Goal: Task Accomplishment & Management: Complete application form

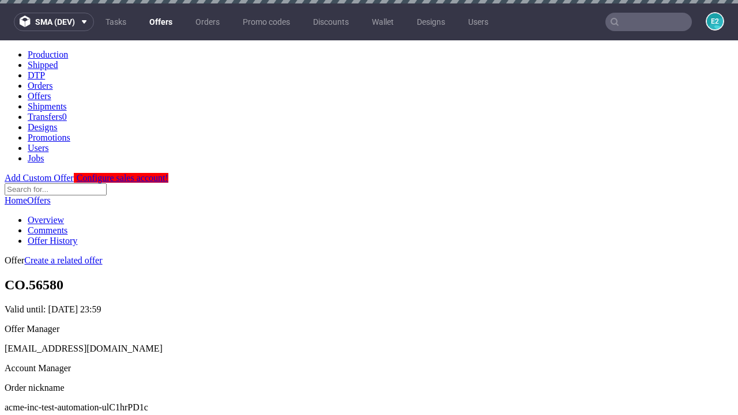
scroll to position [3, 0]
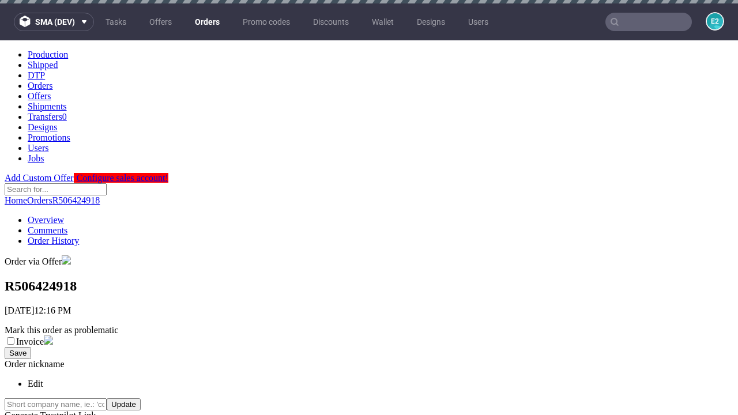
scroll to position [262, 0]
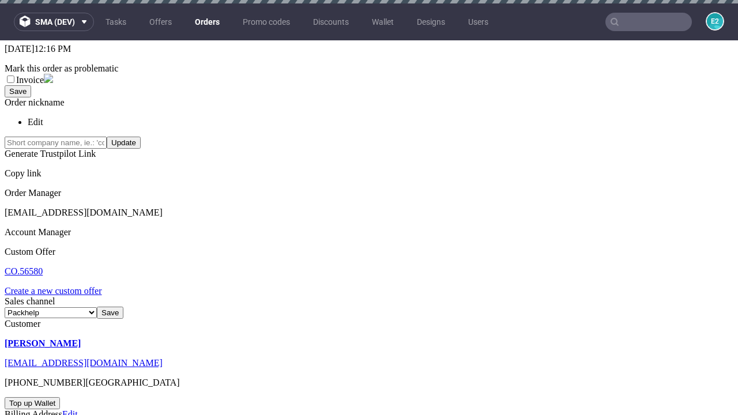
click at [59, 286] on link "Create a new custom offer" at bounding box center [53, 291] width 97 height 10
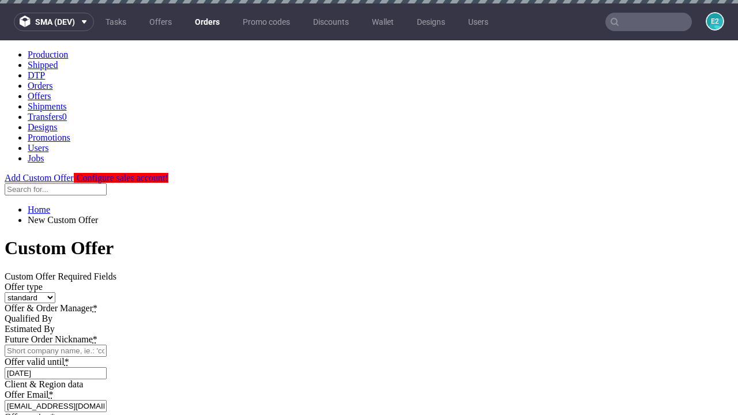
scroll to position [0, 0]
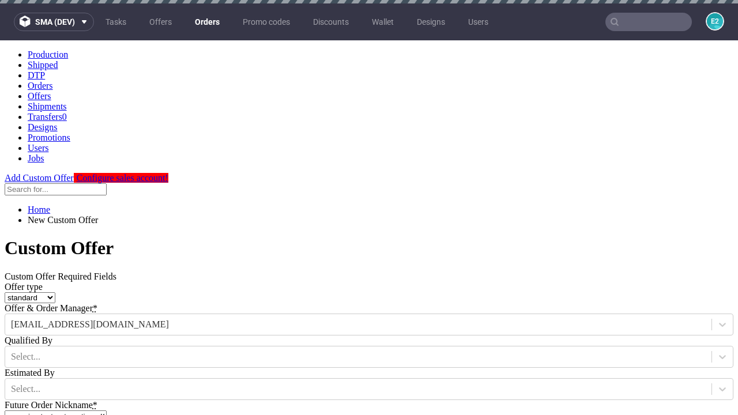
type input "acme-inc-test-automation-ulC1hrPD1c"
type input "[DATE]"
type input "[EMAIL_ADDRESS][DOMAIN_NAME]"
select select "gb"
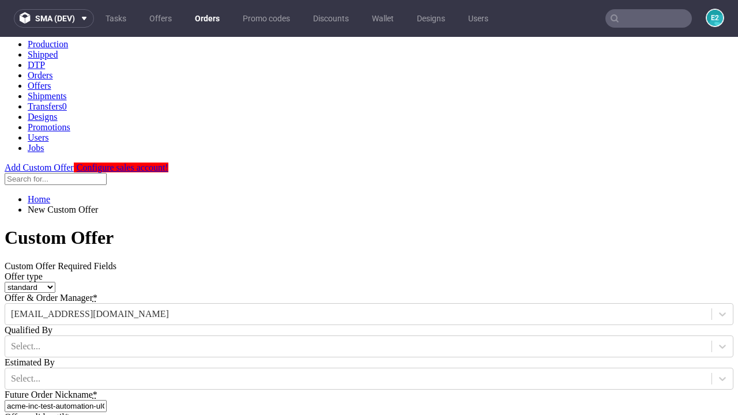
type input "[EMAIL_ADDRESS][DOMAIN_NAME]"
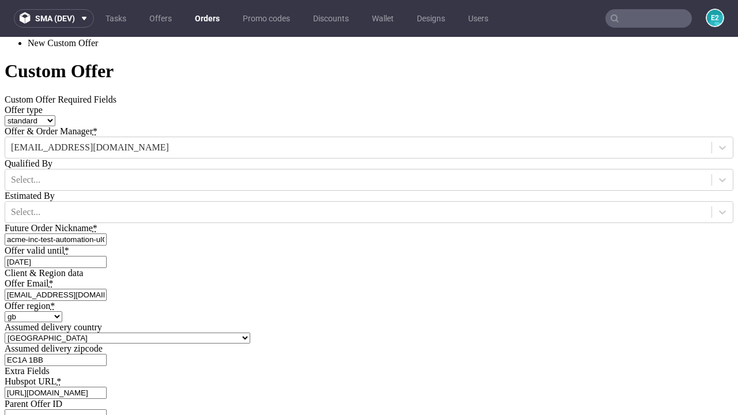
type input "[URL][DOMAIN_NAME]"
type input "Please wait..."
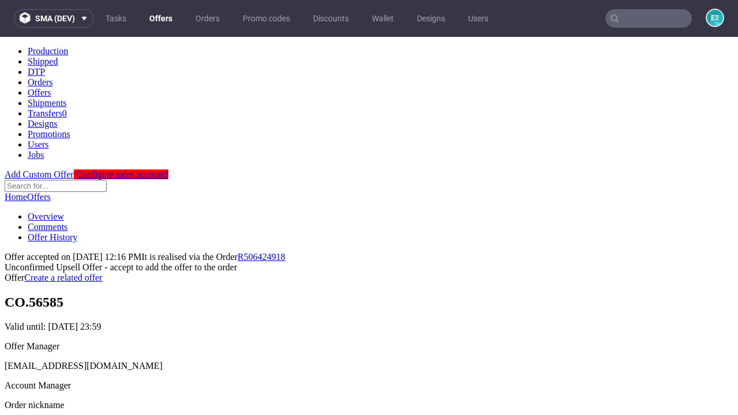
scroll to position [178, 0]
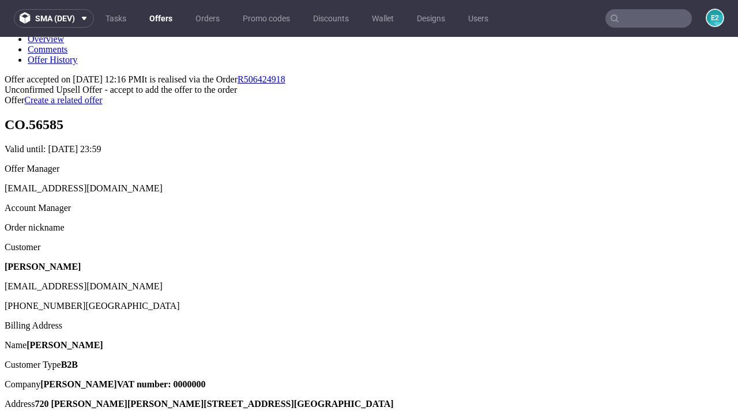
type input "In progress..."
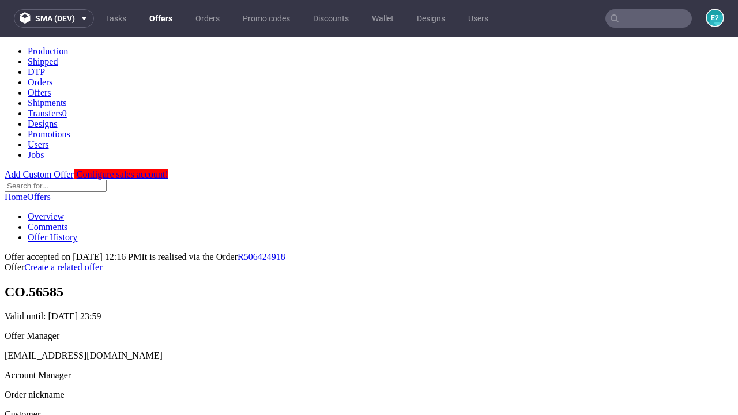
scroll to position [0, 0]
